Goal: Task Accomplishment & Management: Manage account settings

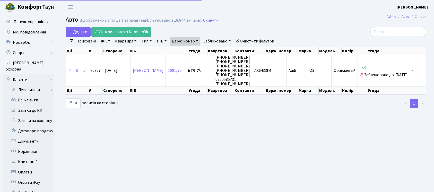
select select "25"
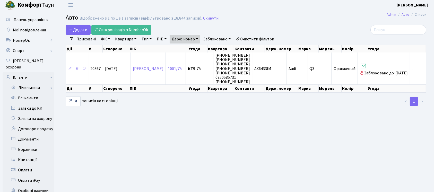
click at [187, 38] on link "Держ. номер" at bounding box center [185, 39] width 30 height 9
click at [195, 46] on input "6433" at bounding box center [185, 49] width 30 height 10
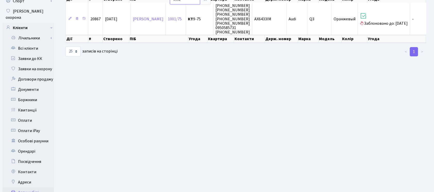
scroll to position [71, 0]
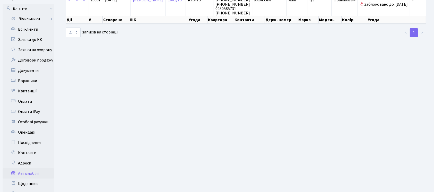
type input "3992"
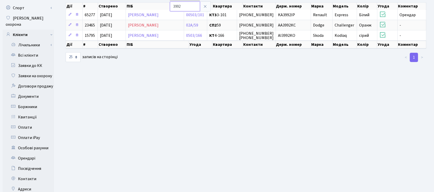
scroll to position [2, 0]
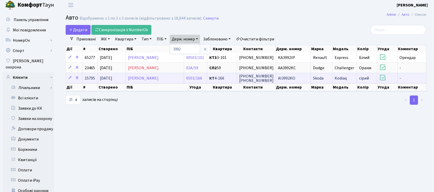
click at [299, 79] on td "АІ3992KO" at bounding box center [293, 78] width 35 height 10
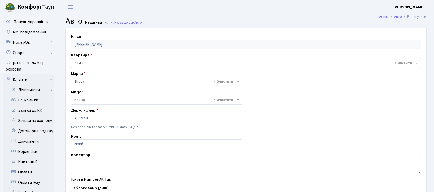
select select "2141"
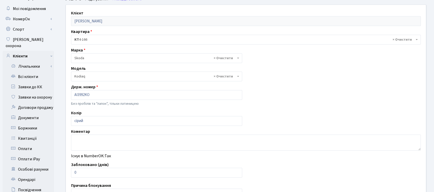
scroll to position [34, 0]
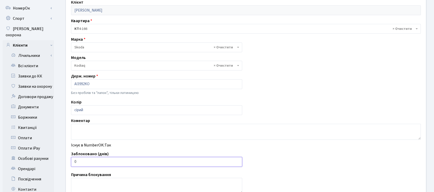
click at [89, 164] on input "0" at bounding box center [156, 162] width 171 height 10
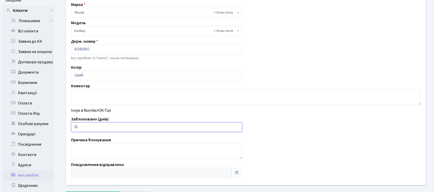
scroll to position [103, 0]
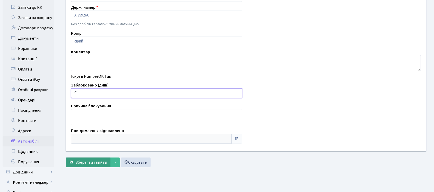
type input "01"
click at [87, 160] on span "Зберегти і вийти" at bounding box center [91, 163] width 32 height 6
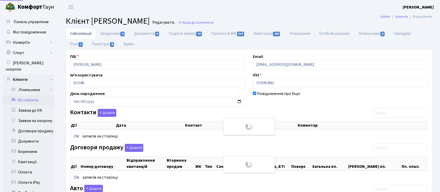
select select "25"
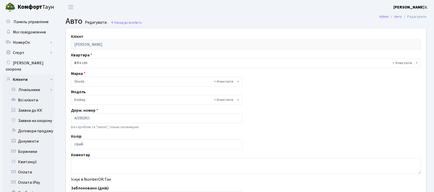
select select "2141"
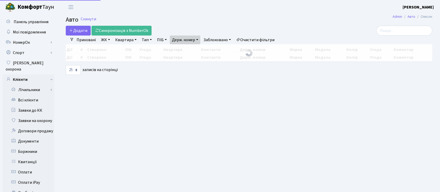
select select "25"
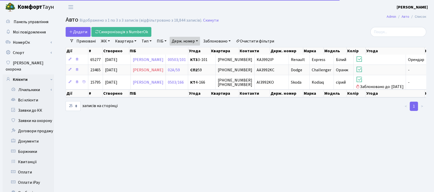
click at [188, 41] on link "Держ. номер" at bounding box center [185, 41] width 30 height 9
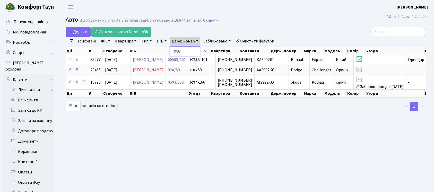
click at [192, 52] on input "3992" at bounding box center [185, 51] width 30 height 10
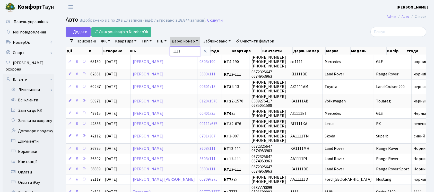
click at [193, 50] on input "1111" at bounding box center [185, 51] width 30 height 10
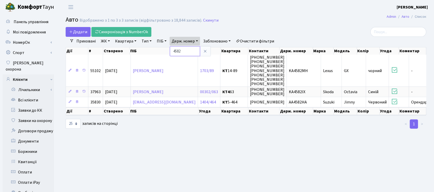
click at [191, 51] on input "4582" at bounding box center [185, 51] width 30 height 10
click at [190, 51] on input "4582" at bounding box center [185, 51] width 30 height 10
type input "0775"
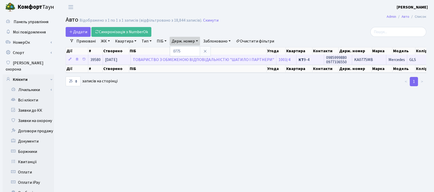
click at [355, 60] on span "KA0775MB" at bounding box center [364, 60] width 19 height 6
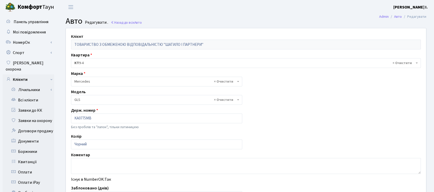
select select "1499"
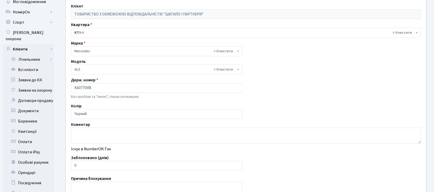
scroll to position [69, 0]
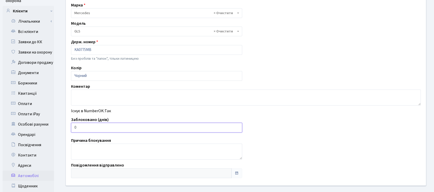
click at [88, 127] on input "0" at bounding box center [156, 128] width 171 height 10
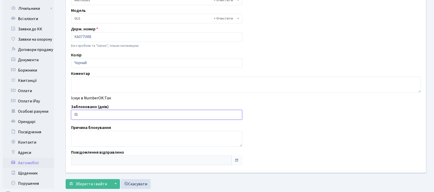
scroll to position [129, 0]
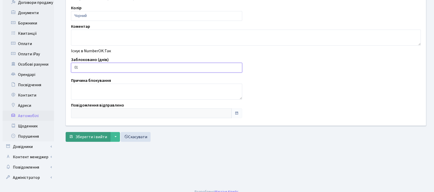
type input "01"
click at [89, 137] on span "Зберегти і вийти" at bounding box center [91, 137] width 32 height 6
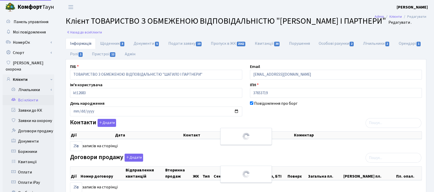
select select "25"
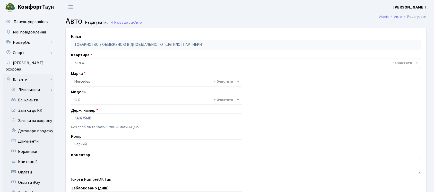
select select "1499"
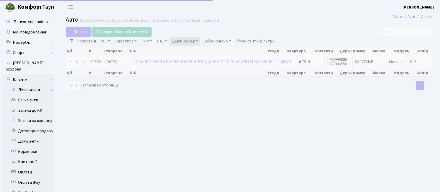
select select "25"
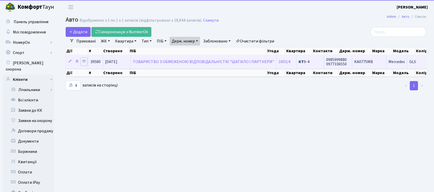
click at [83, 61] on icon at bounding box center [84, 62] width 4 height 4
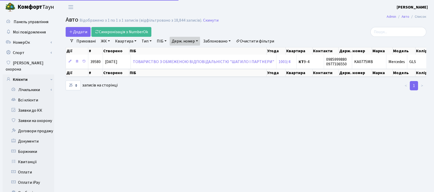
select select "25"
click at [192, 40] on link "Держ. номер" at bounding box center [185, 41] width 30 height 9
click at [195, 50] on input "0775" at bounding box center [185, 51] width 30 height 10
click at [194, 50] on input "0775" at bounding box center [185, 51] width 30 height 10
type input "0811"
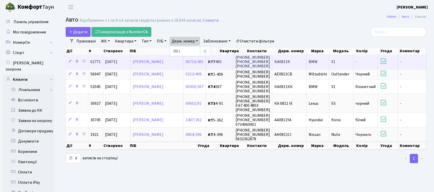
click at [301, 57] on td "KA0811K" at bounding box center [290, 62] width 34 height 14
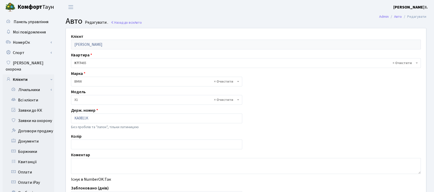
select select "260"
click at [111, 116] on input "KA0811K" at bounding box center [156, 119] width 171 height 10
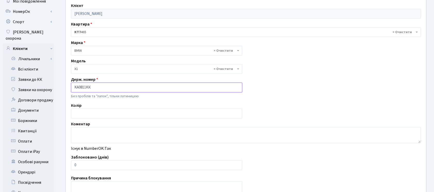
scroll to position [69, 0]
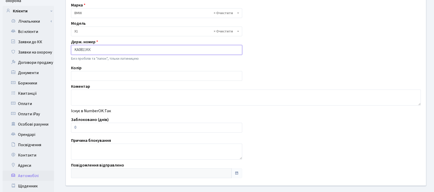
type input "KA0811KК"
click at [91, 126] on input "0" at bounding box center [156, 128] width 171 height 10
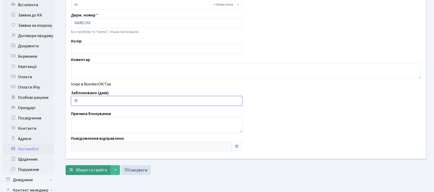
scroll to position [129, 0]
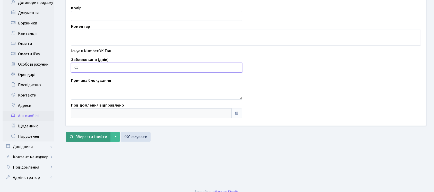
type input "01"
click at [91, 138] on span "Зберегти і вийти" at bounding box center [91, 137] width 32 height 6
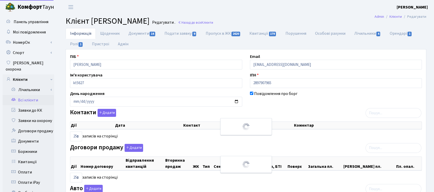
select select "25"
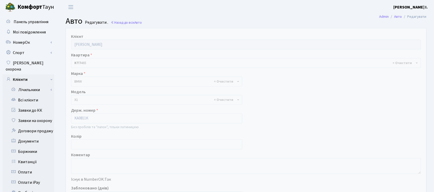
select select "260"
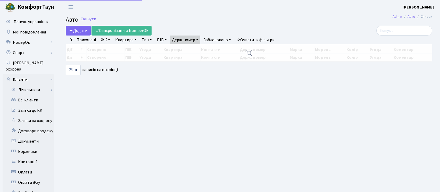
select select "25"
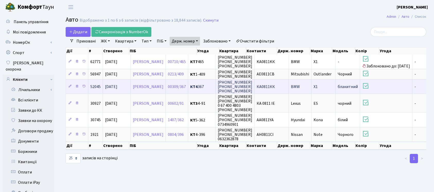
click at [289, 89] on td "КА0811КК" at bounding box center [272, 86] width 34 height 14
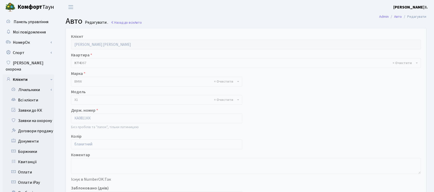
select select "260"
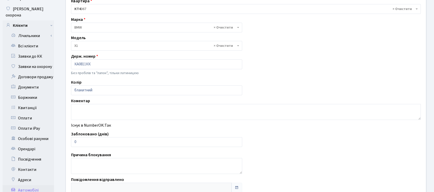
scroll to position [103, 0]
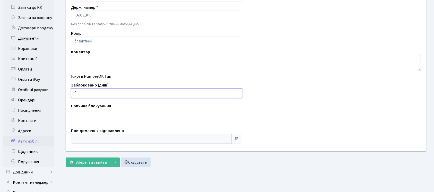
click at [91, 91] on input "0" at bounding box center [156, 93] width 171 height 10
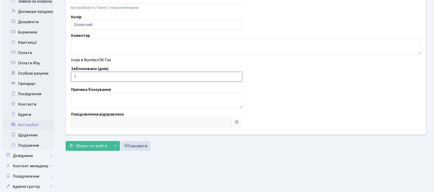
scroll to position [129, 0]
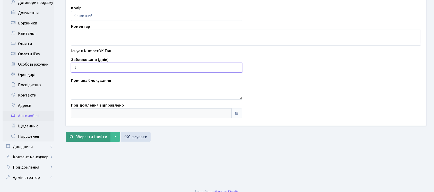
type input "1"
click at [91, 134] on span "Зберегти і вийти" at bounding box center [91, 137] width 32 height 6
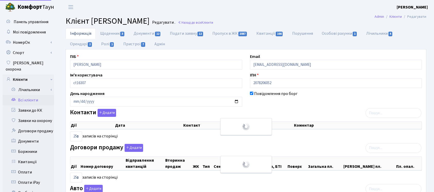
select select "25"
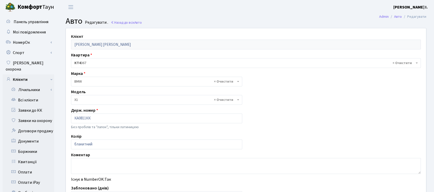
select select "260"
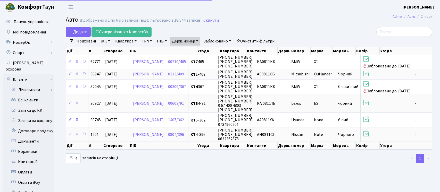
select select "25"
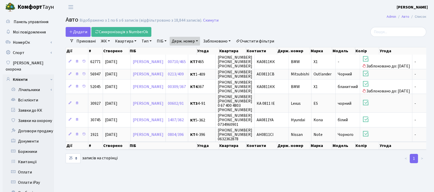
click at [188, 41] on link "Держ. номер" at bounding box center [185, 41] width 30 height 9
click at [195, 53] on input "0811" at bounding box center [185, 51] width 30 height 10
click at [195, 52] on input "0811" at bounding box center [185, 51] width 30 height 10
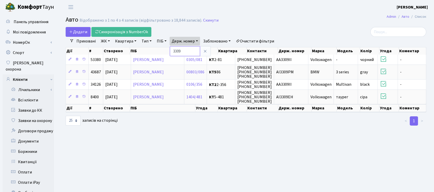
click at [193, 50] on input "3309" at bounding box center [185, 51] width 30 height 10
type input "5105"
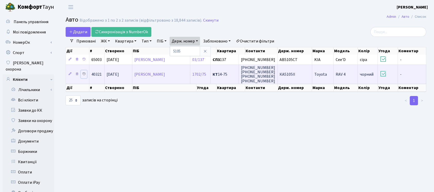
click at [84, 73] on icon at bounding box center [84, 74] width 4 height 4
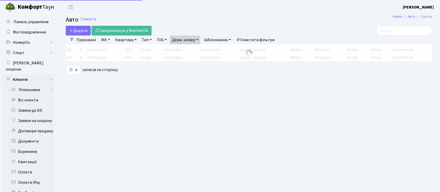
select select "25"
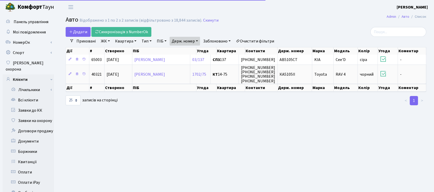
click at [293, 76] on span "КА5105ІІ" at bounding box center [288, 75] width 16 height 6
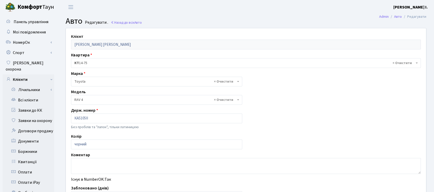
select select "2369"
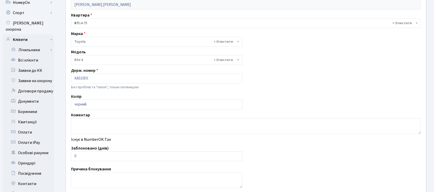
scroll to position [69, 0]
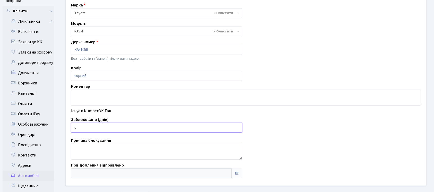
click at [92, 126] on input "0" at bounding box center [156, 128] width 171 height 10
click at [93, 126] on input "0" at bounding box center [156, 128] width 171 height 10
click at [92, 125] on input "0" at bounding box center [156, 128] width 171 height 10
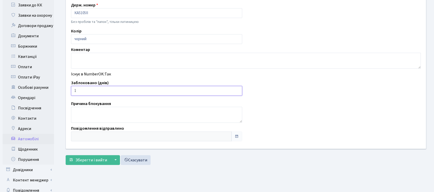
scroll to position [129, 0]
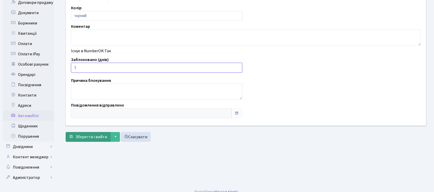
type input "1"
click at [91, 137] on span "Зберегти і вийти" at bounding box center [91, 137] width 32 height 6
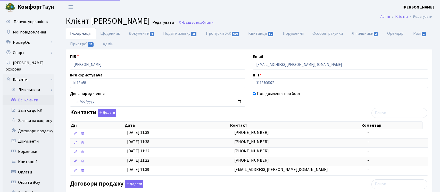
select select "25"
